Goal: Information Seeking & Learning: Learn about a topic

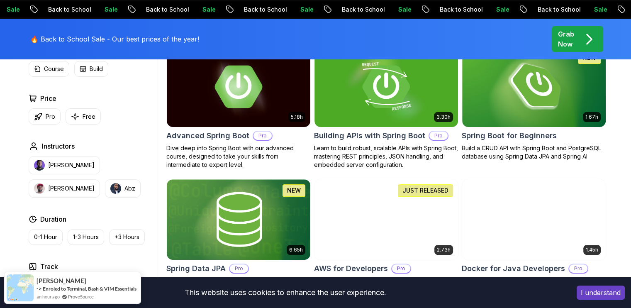
scroll to position [217, 0]
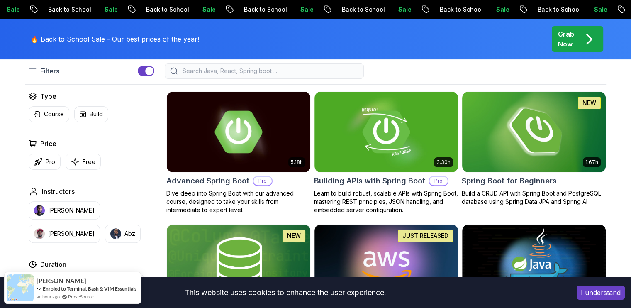
click at [537, 124] on img at bounding box center [534, 132] width 151 height 84
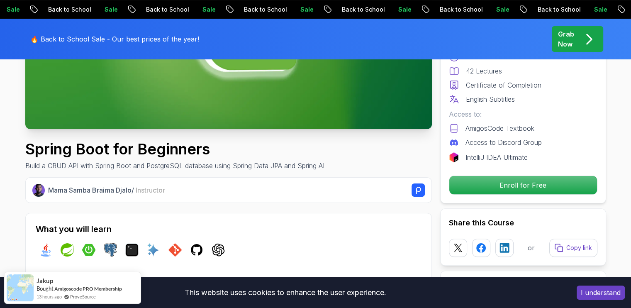
scroll to position [209, 0]
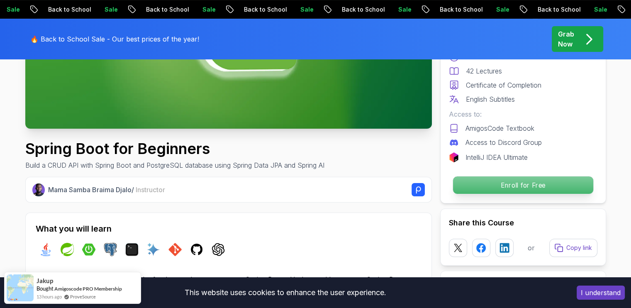
click at [523, 186] on p "Enroll for Free" at bounding box center [523, 184] width 140 height 17
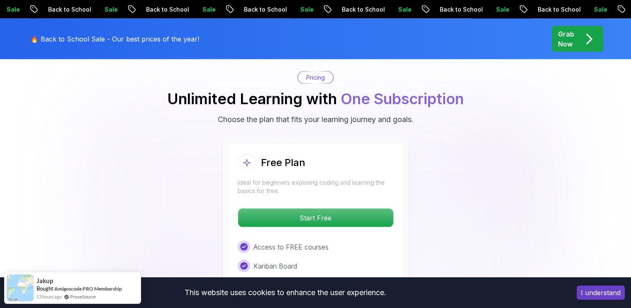
scroll to position [1687, 0]
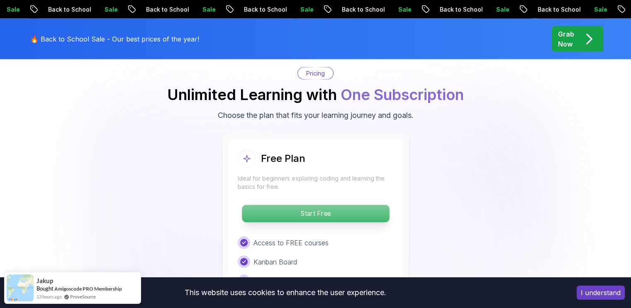
click at [345, 205] on p "Start Free" at bounding box center [315, 213] width 147 height 17
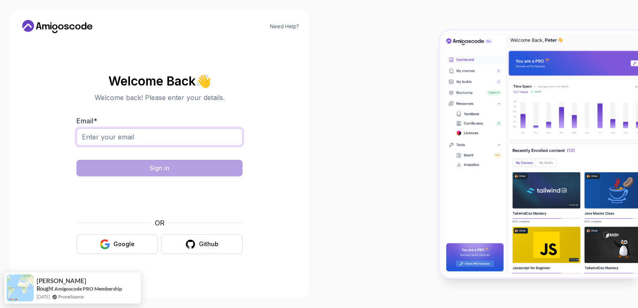
click at [212, 139] on input "Email *" at bounding box center [159, 136] width 166 height 17
type input "saad.khn1207@gmail.com"
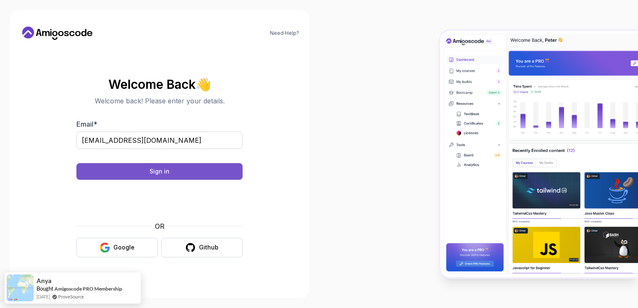
click at [215, 176] on button "Sign in" at bounding box center [159, 171] width 166 height 17
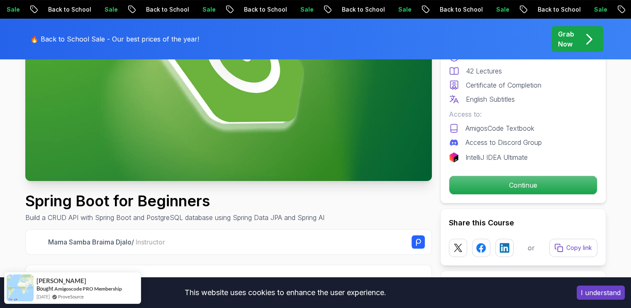
scroll to position [166, 0]
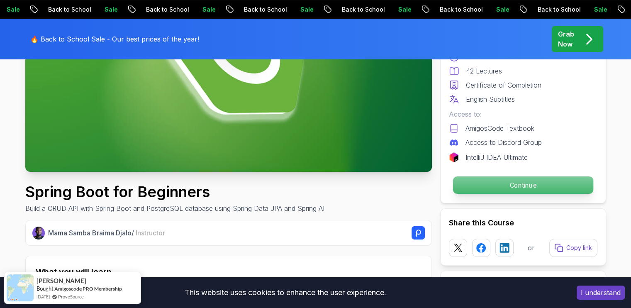
click at [565, 187] on p "Continue" at bounding box center [523, 184] width 140 height 17
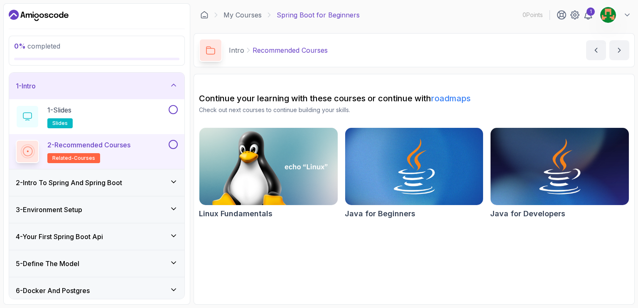
click at [149, 178] on div "2 - Intro To Spring And Spring Boot" at bounding box center [97, 183] width 162 height 10
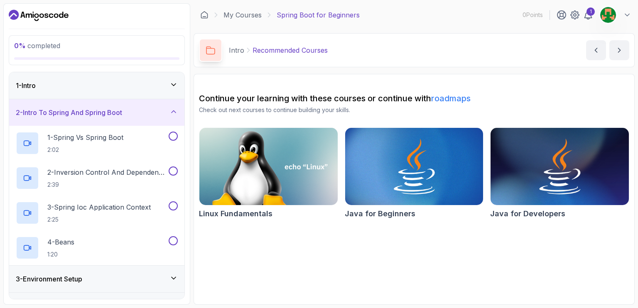
click at [142, 115] on div "2 - Intro To Spring And Spring Boot" at bounding box center [97, 113] width 162 height 10
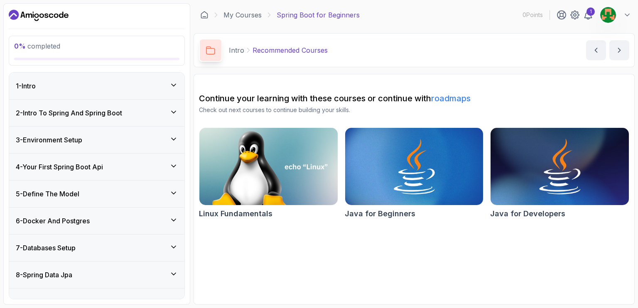
click at [152, 112] on div "2 - Intro To Spring And Spring Boot" at bounding box center [97, 113] width 162 height 10
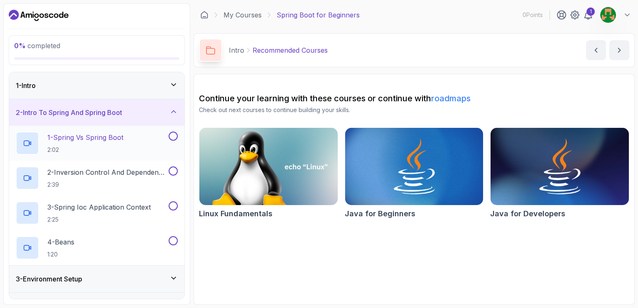
click at [110, 134] on p "1 - Spring Vs Spring Boot" at bounding box center [85, 137] width 76 height 10
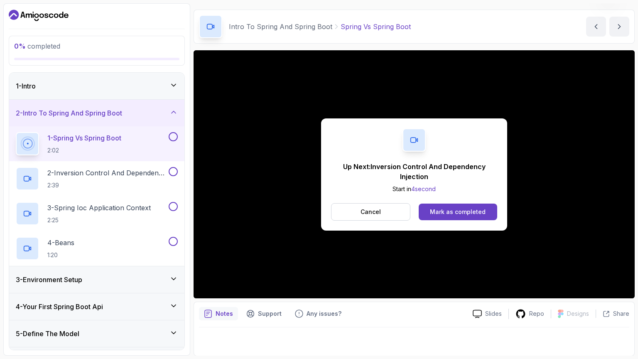
scroll to position [34, 0]
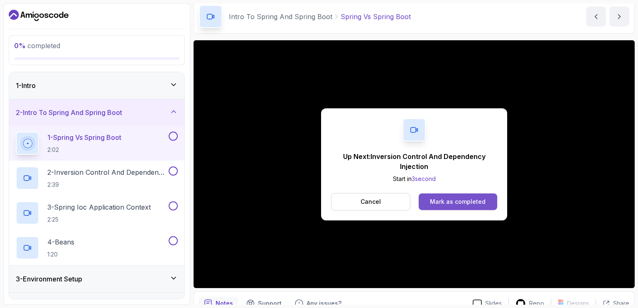
click at [455, 202] on div "Mark as completed" at bounding box center [458, 202] width 56 height 8
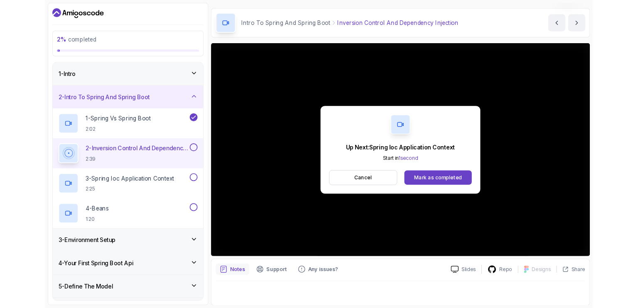
scroll to position [34, 0]
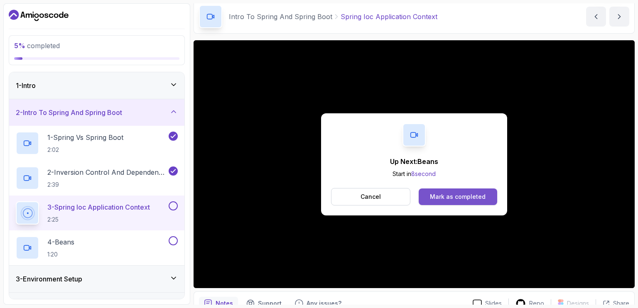
click at [462, 191] on button "Mark as completed" at bounding box center [457, 196] width 78 height 17
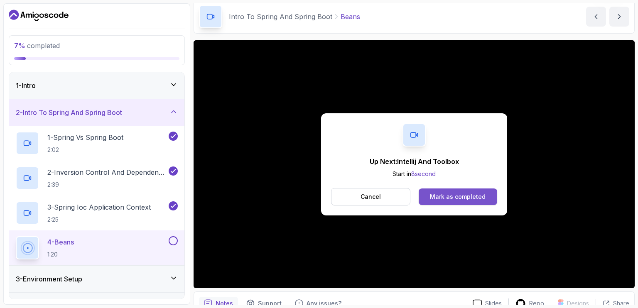
click at [463, 199] on div "Mark as completed" at bounding box center [458, 197] width 56 height 8
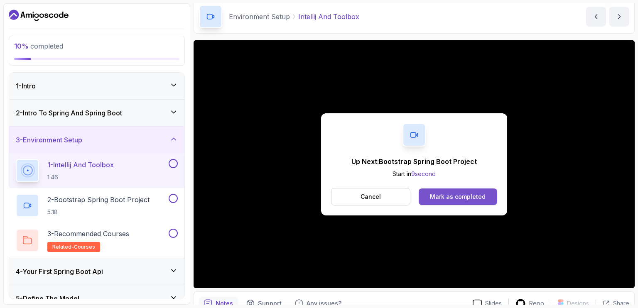
click at [441, 189] on button "Mark as completed" at bounding box center [457, 196] width 78 height 17
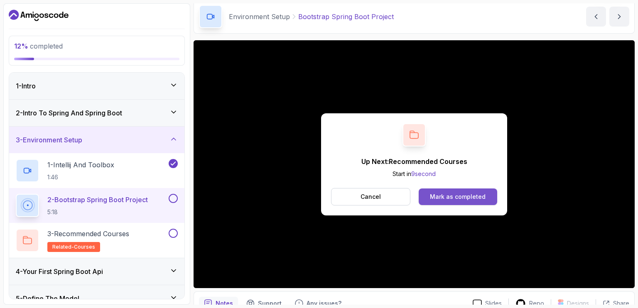
click at [469, 190] on button "Mark as completed" at bounding box center [457, 196] width 78 height 17
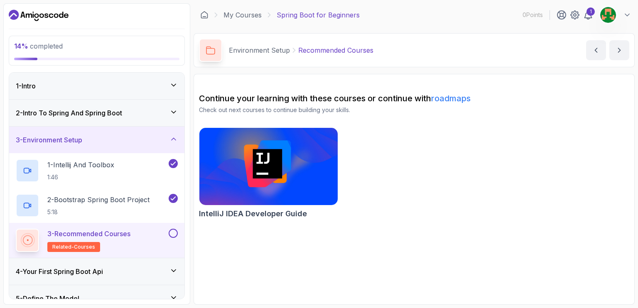
click at [115, 275] on div "4 - Your First Spring Boot Api" at bounding box center [97, 271] width 162 height 10
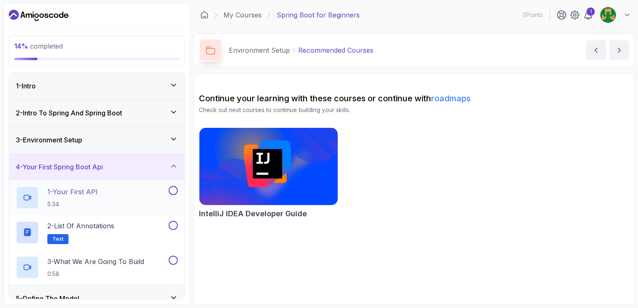
click at [120, 196] on div "1 - Your First API 5:34" at bounding box center [91, 197] width 151 height 23
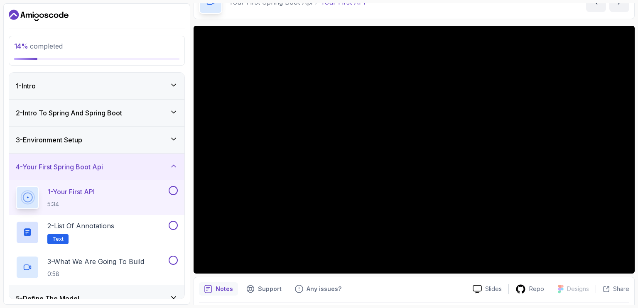
scroll to position [39, 0]
